Goal: Transaction & Acquisition: Purchase product/service

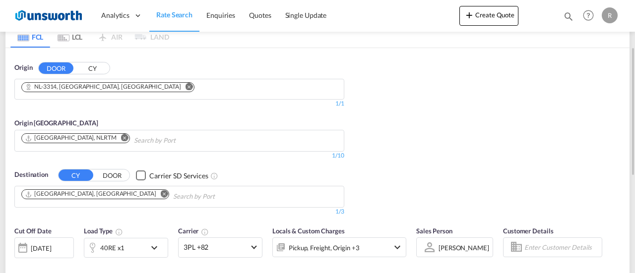
scroll to position [149, 0]
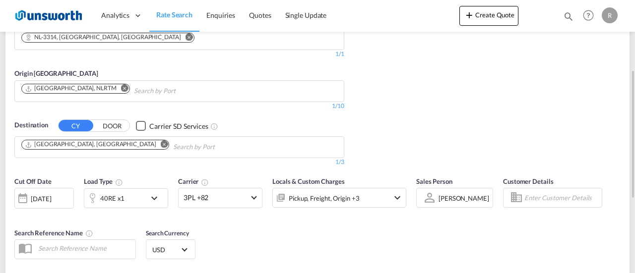
click at [161, 131] on md-icon "Remove" at bounding box center [164, 144] width 7 height 7
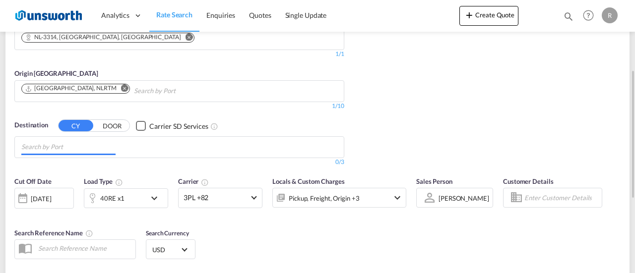
click at [89, 131] on input "Chips input." at bounding box center [68, 147] width 94 height 16
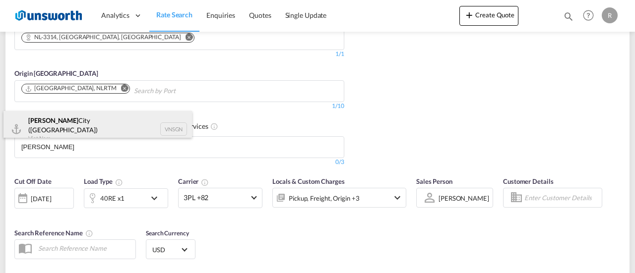
type input "[PERSON_NAME]"
click at [55, 124] on div "[GEOGRAPHIC_DATA] ([GEOGRAPHIC_DATA]) [GEOGRAPHIC_DATA] VNSGN" at bounding box center [97, 129] width 188 height 36
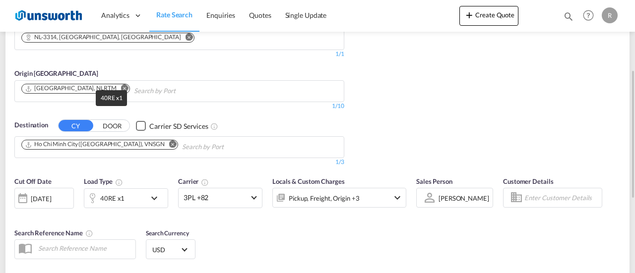
click at [120, 131] on div "40RE x1" at bounding box center [112, 198] width 24 height 14
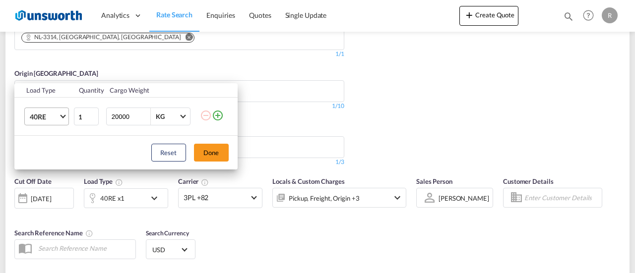
click at [59, 119] on md-select-value "40RE" at bounding box center [49, 116] width 40 height 17
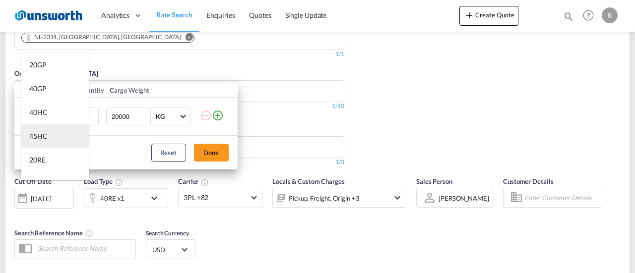
scroll to position [0, 0]
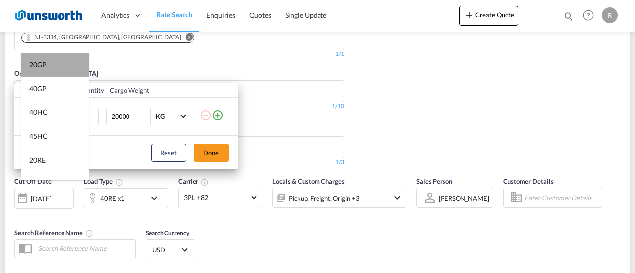
click at [58, 61] on md-option "20GP" at bounding box center [54, 65] width 67 height 24
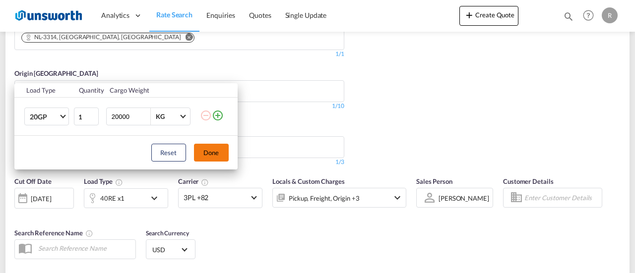
click at [211, 131] on button "Done" at bounding box center [211, 153] width 35 height 18
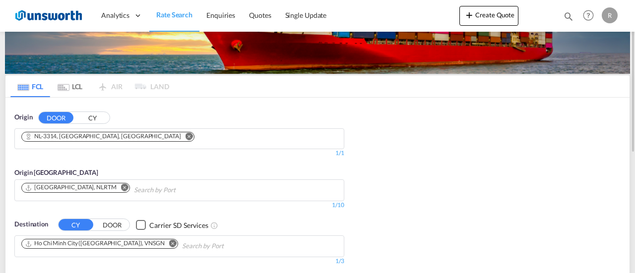
scroll to position [198, 0]
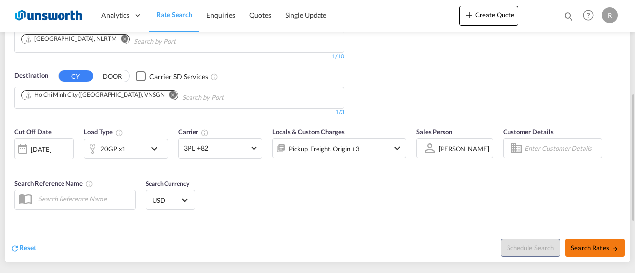
click at [602, 131] on span "Search Rates" at bounding box center [595, 248] width 48 height 8
type input "3314 to VNSGN / [DATE]"
